Goal: Use online tool/utility: Utilize a website feature to perform a specific function

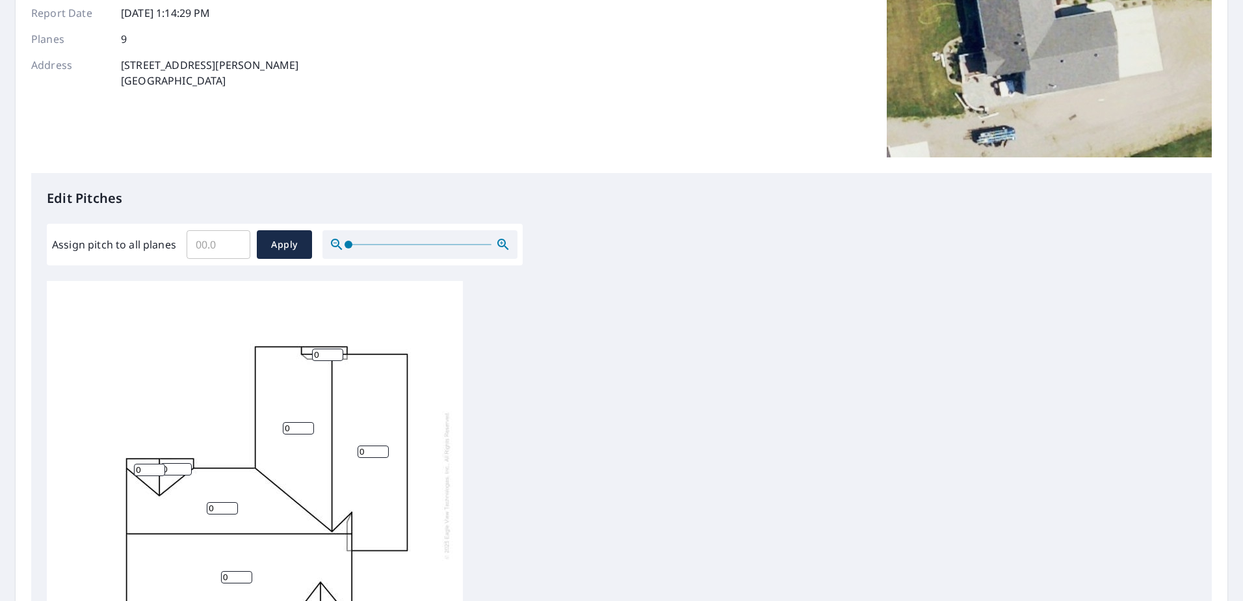
scroll to position [195, 0]
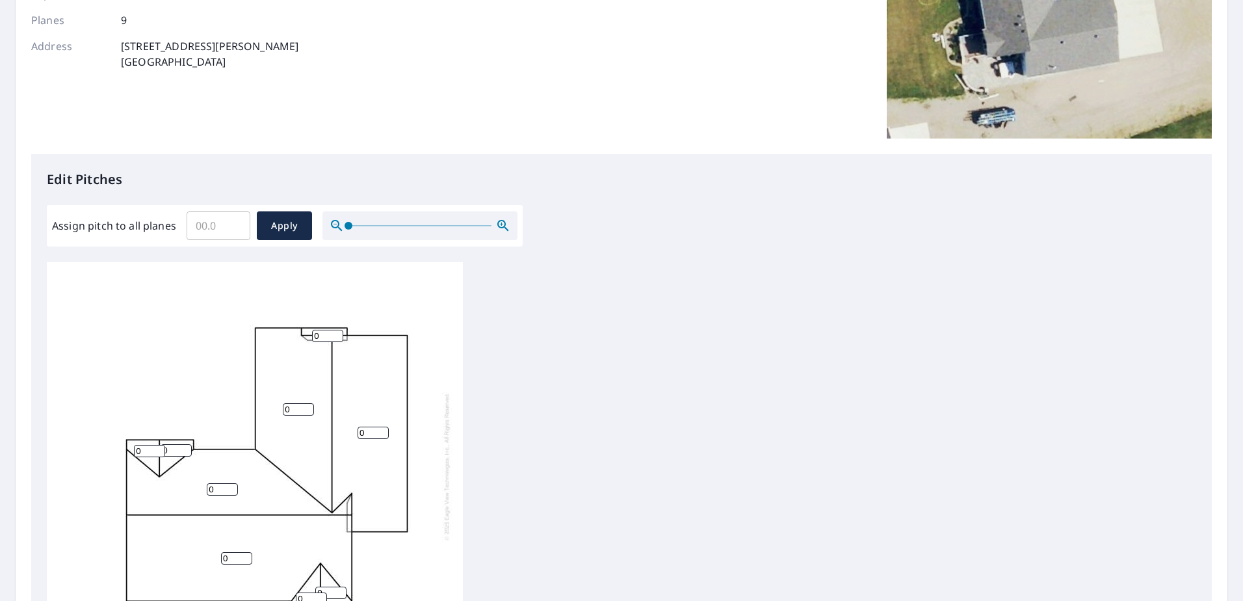
click at [234, 233] on input "Assign pitch to all planes" at bounding box center [219, 225] width 64 height 36
type input "4"
click at [269, 228] on span "Apply" at bounding box center [284, 226] width 34 height 16
type input "4"
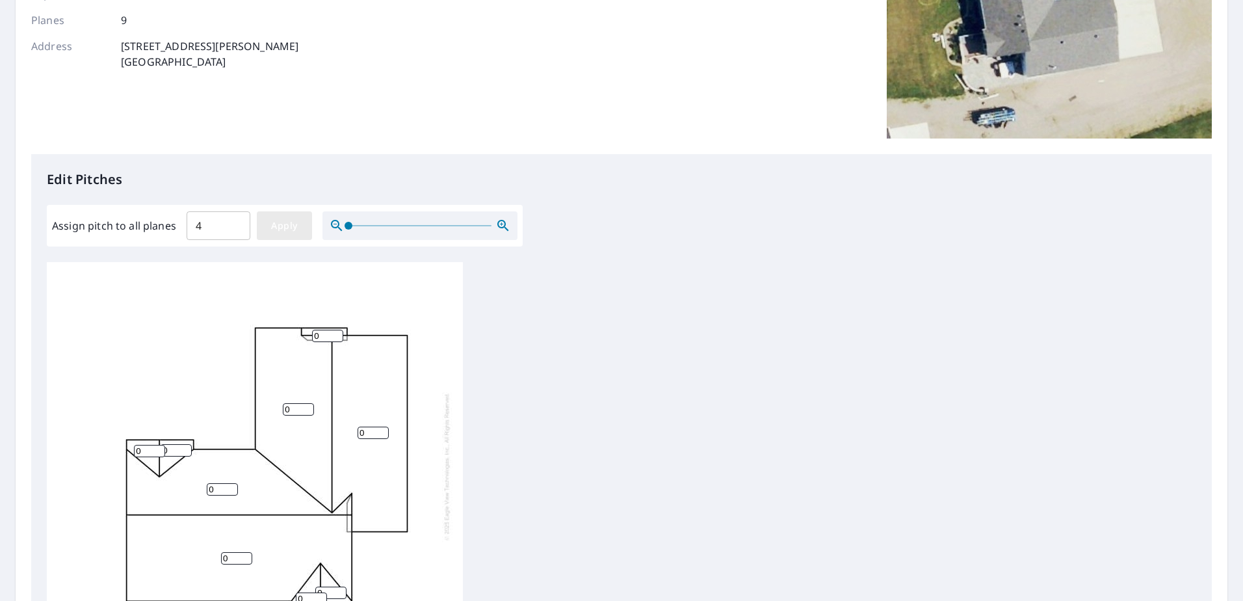
type input "4"
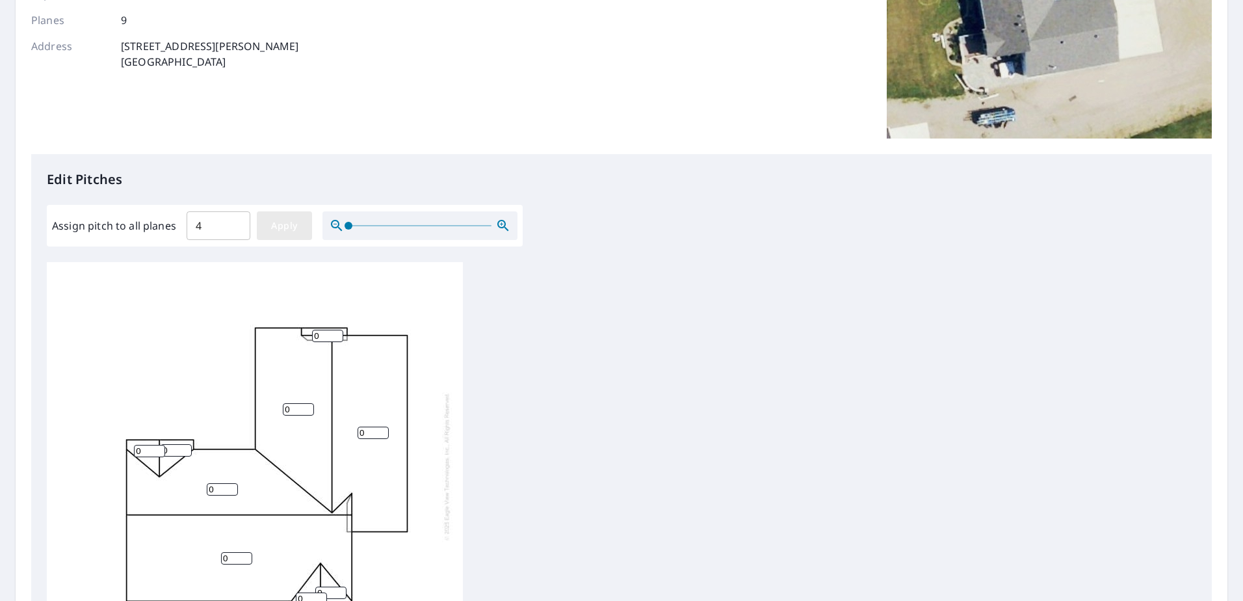
type input "4"
click at [609, 319] on div "4 4 4 4 4 4 4 4 4" at bounding box center [622, 466] width 1150 height 408
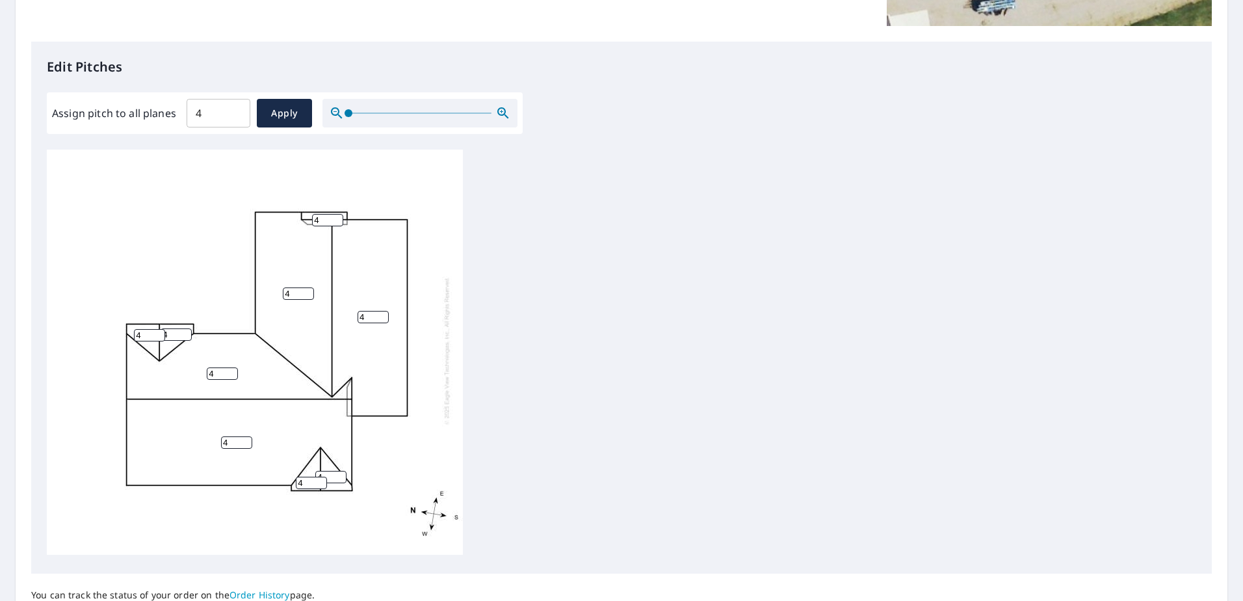
scroll to position [429, 0]
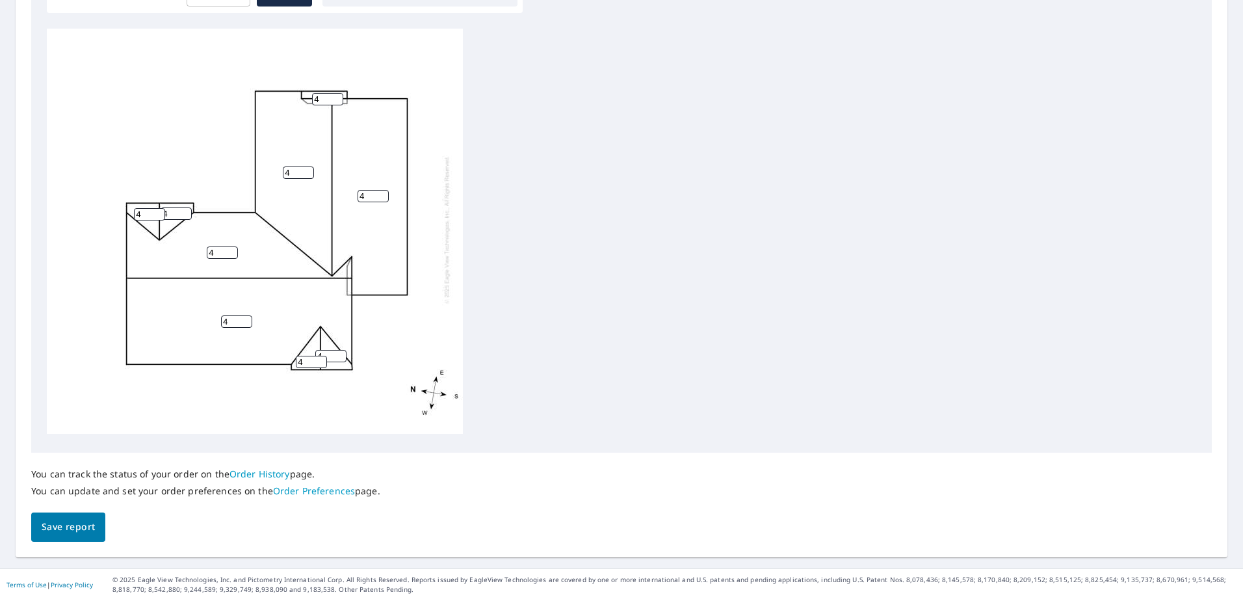
click at [50, 536] on button "Save report" at bounding box center [68, 526] width 74 height 29
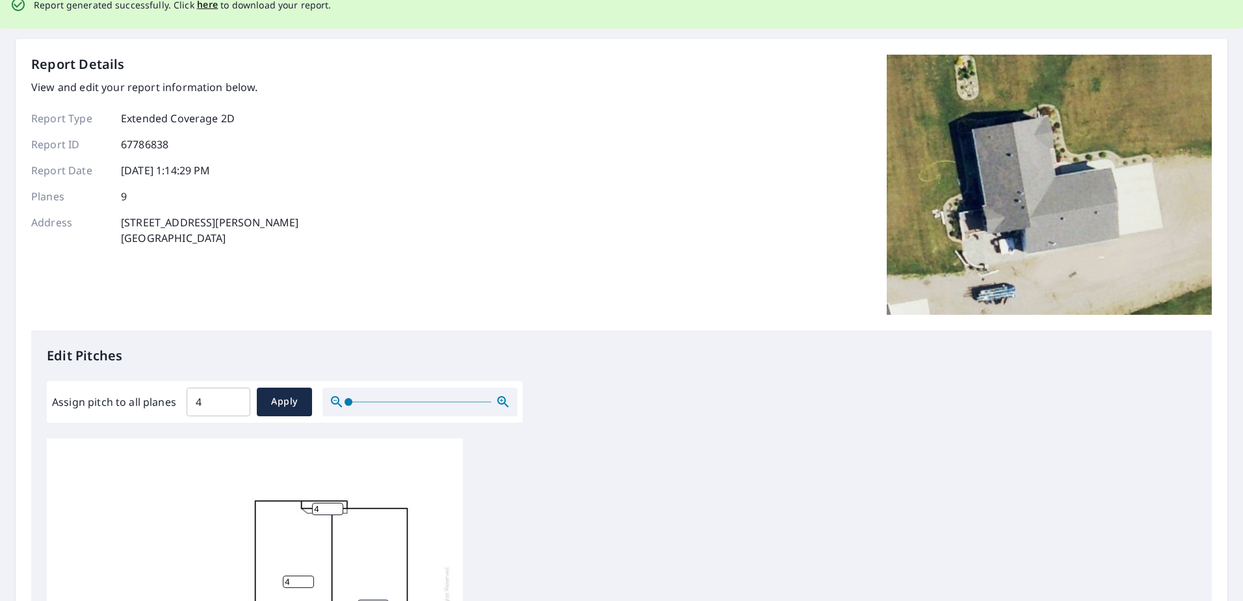
scroll to position [0, 0]
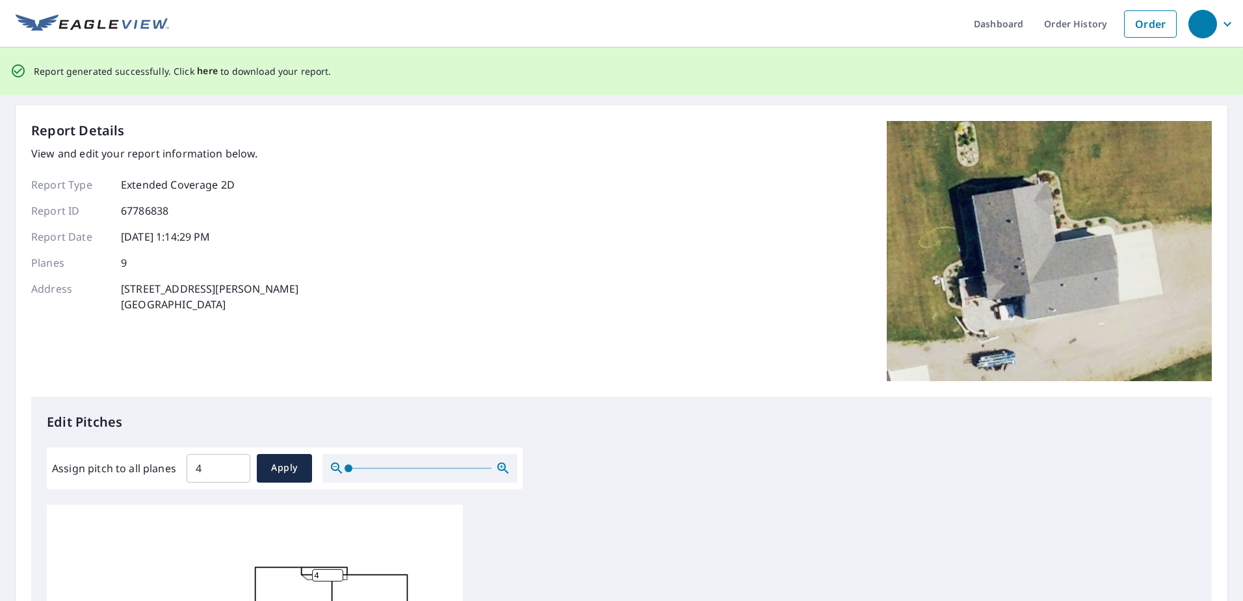
click at [206, 71] on span "here" at bounding box center [207, 71] width 21 height 16
